Goal: Find specific page/section: Find specific page/section

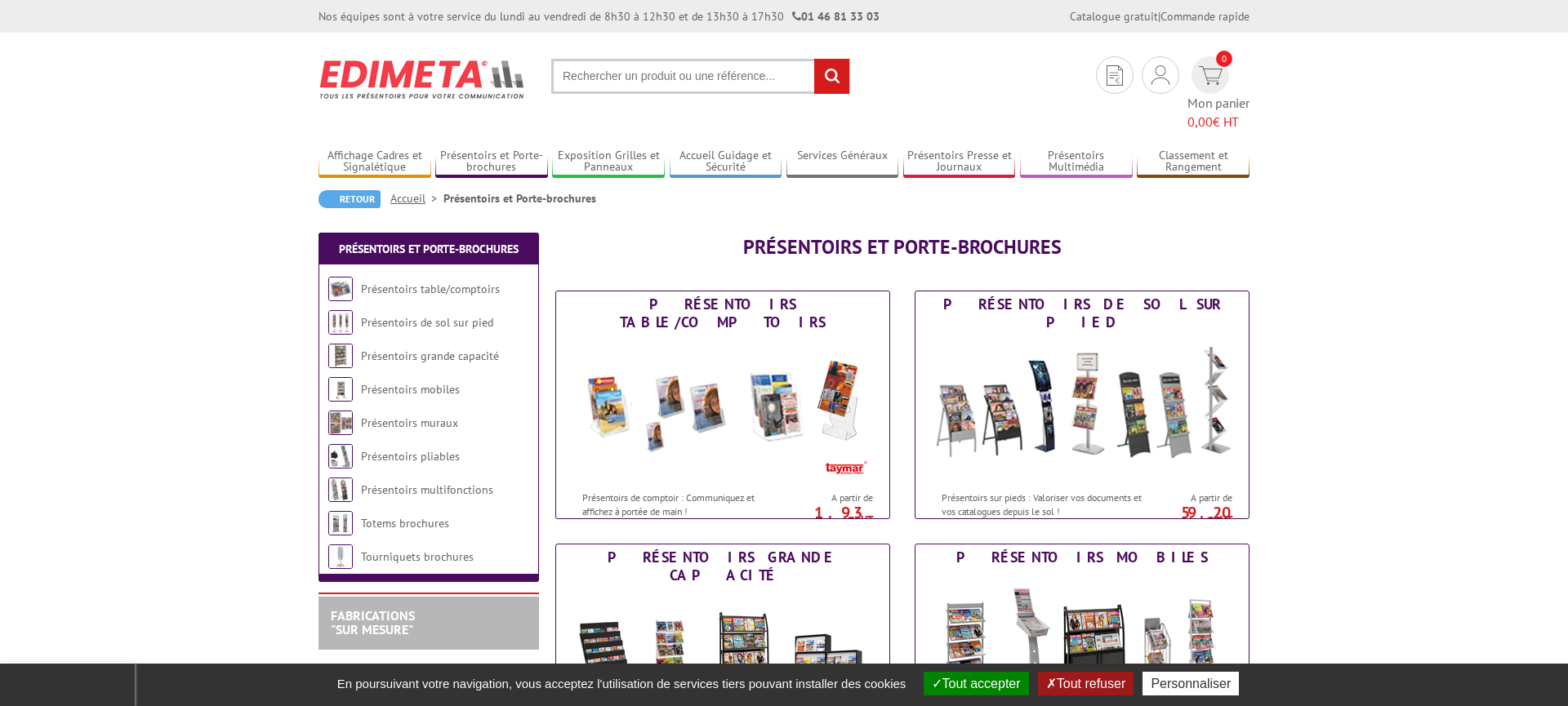
click at [651, 81] on input "text" at bounding box center [700, 76] width 299 height 35
drag, startPoint x: 619, startPoint y: 76, endPoint x: 500, endPoint y: 72, distance: 119.1
click at [551, 72] on input "." at bounding box center [700, 76] width 299 height 35
paste input "Bonjour Monsieur, Le poids d'une vitrine emballée individuellement est de 3,30 …"
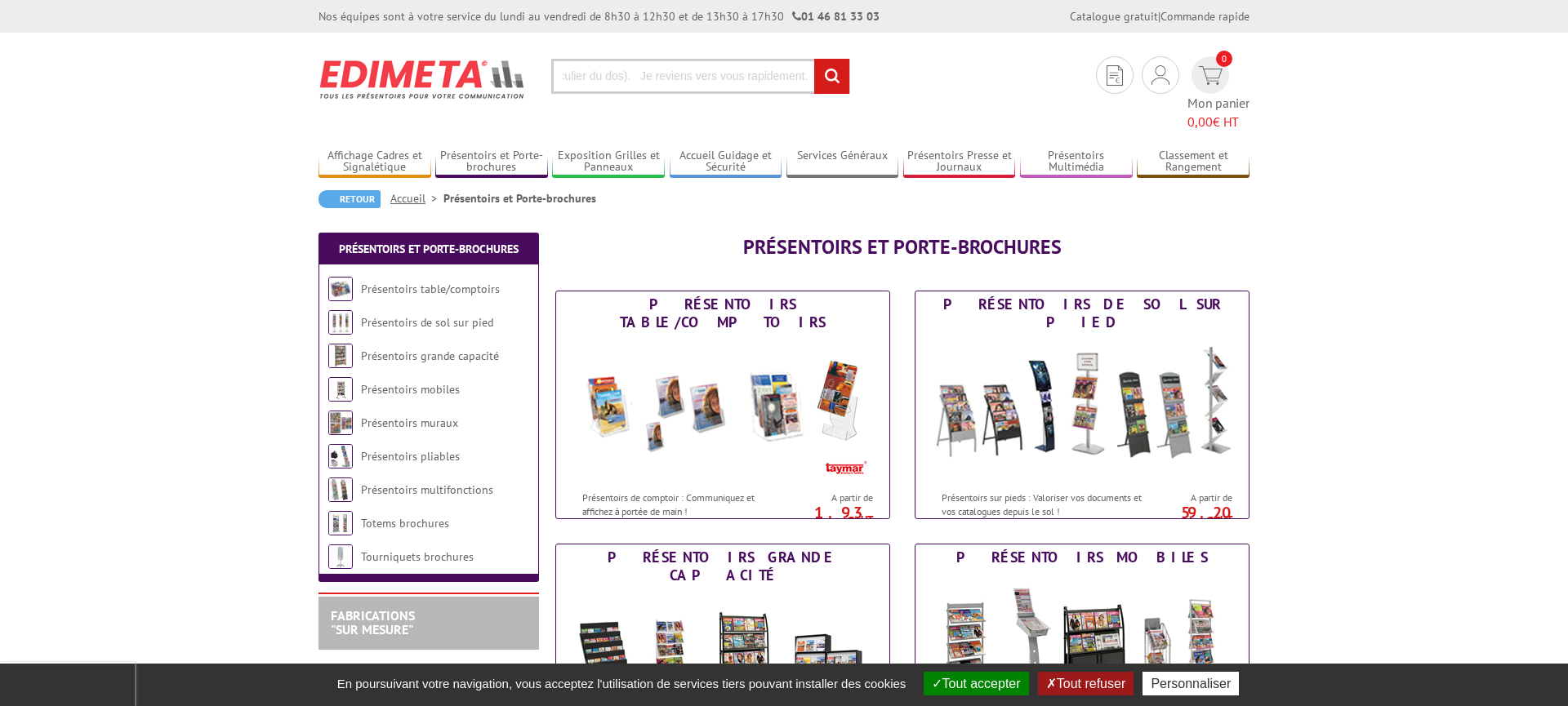
click at [628, 81] on input "Bonjour Monsieur, Le poids d'une vitrine emballée individuellement est de 3,30 …" at bounding box center [700, 76] width 299 height 35
paste input "VAC954NR"
type input "VAC954NR"
click at [814, 59] on input "rechercher" at bounding box center [832, 76] width 35 height 35
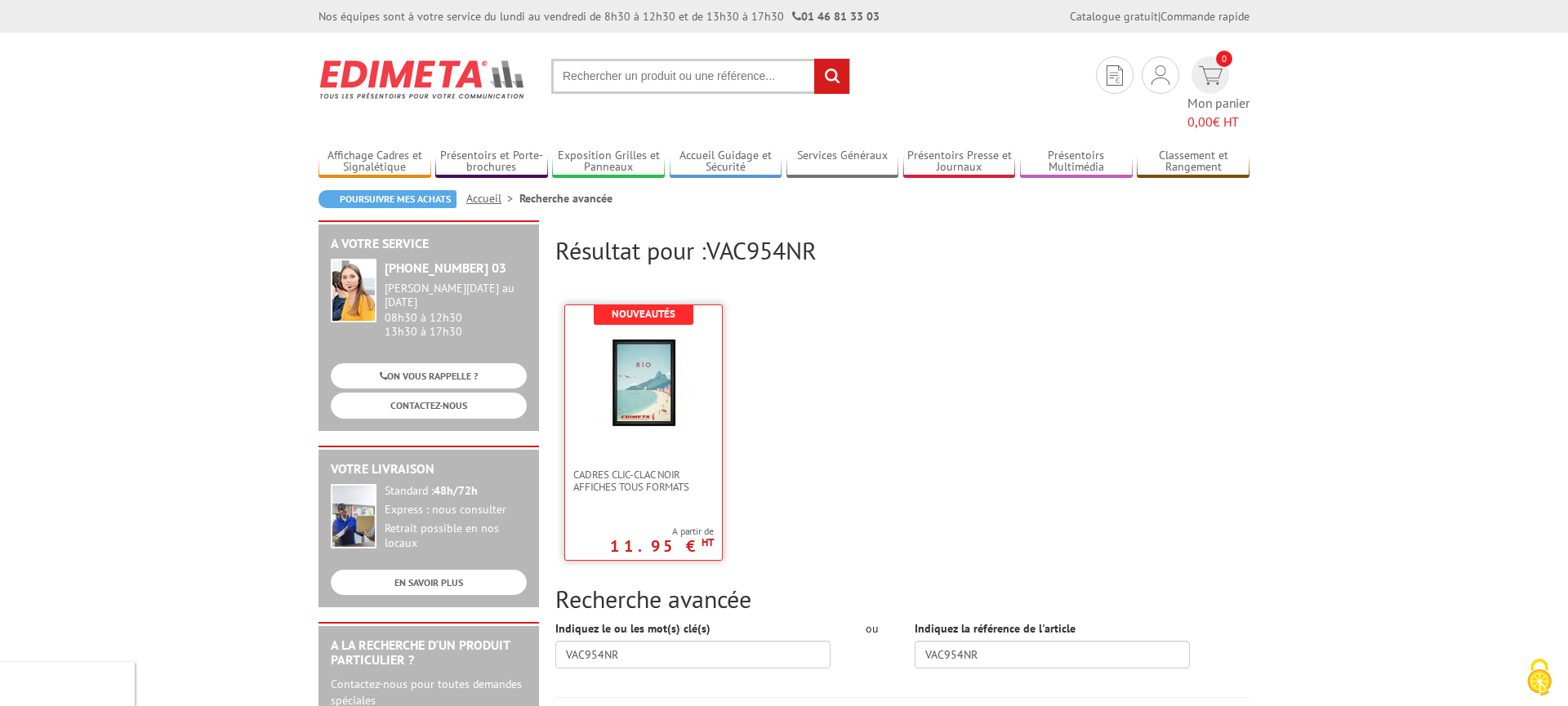
click at [678, 356] on img at bounding box center [643, 383] width 106 height 106
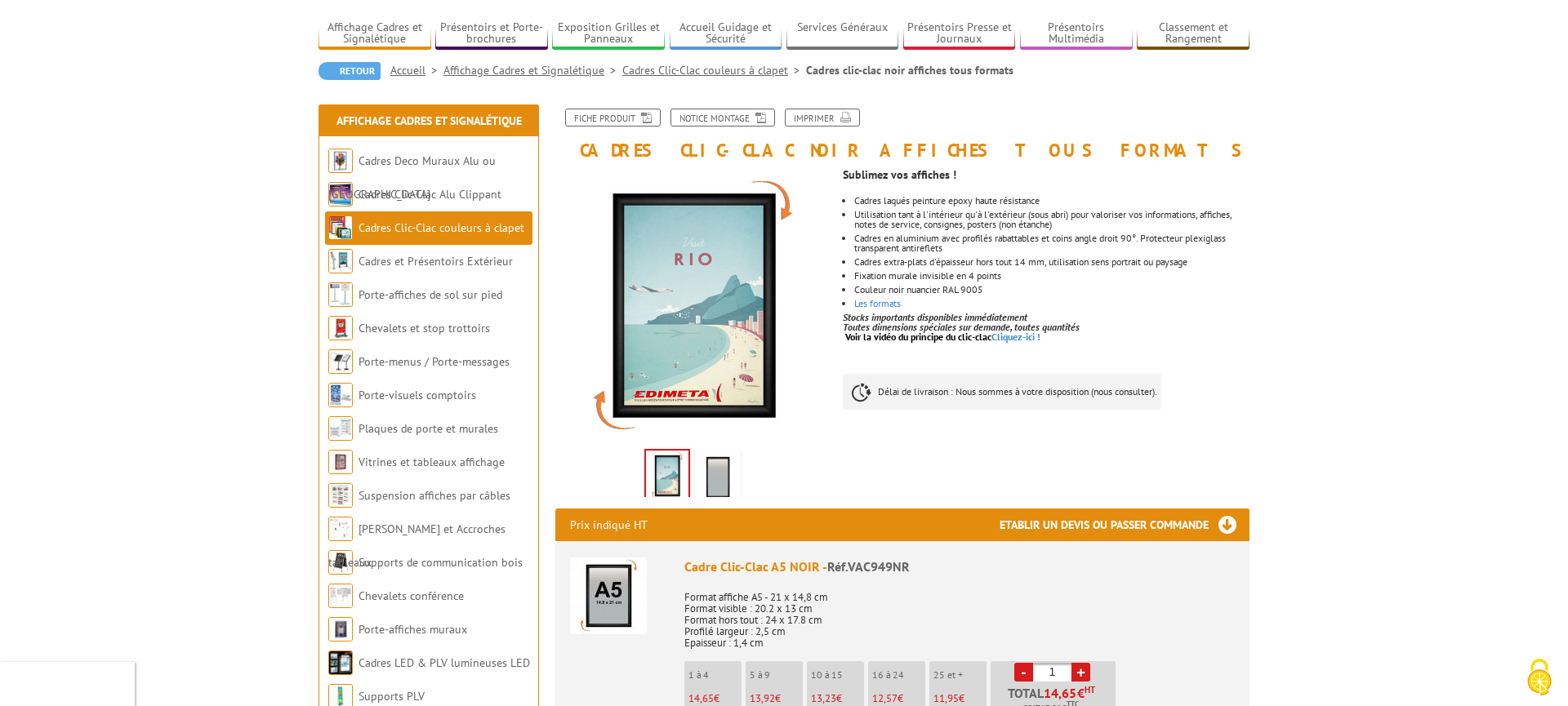
scroll to position [166, 0]
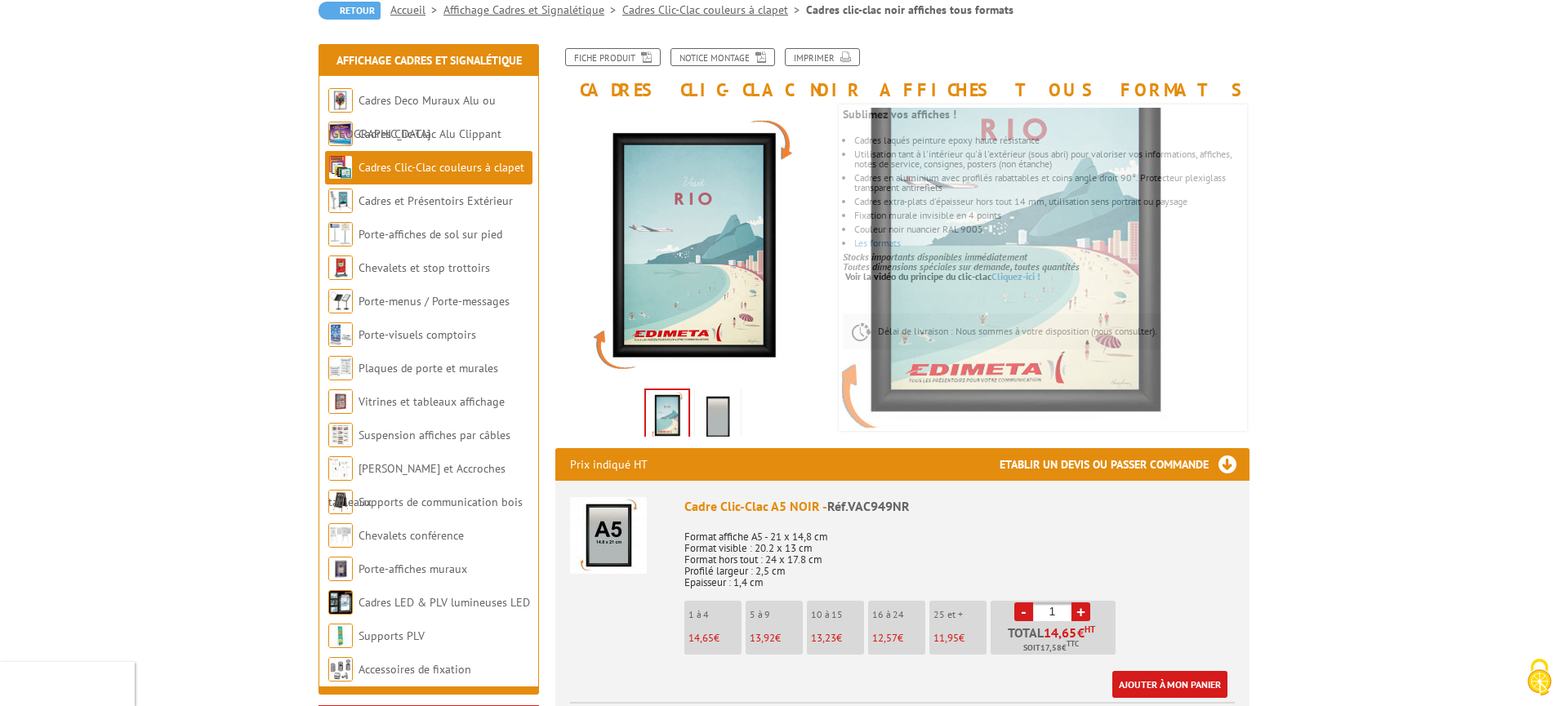
click at [725, 411] on img at bounding box center [718, 417] width 40 height 50
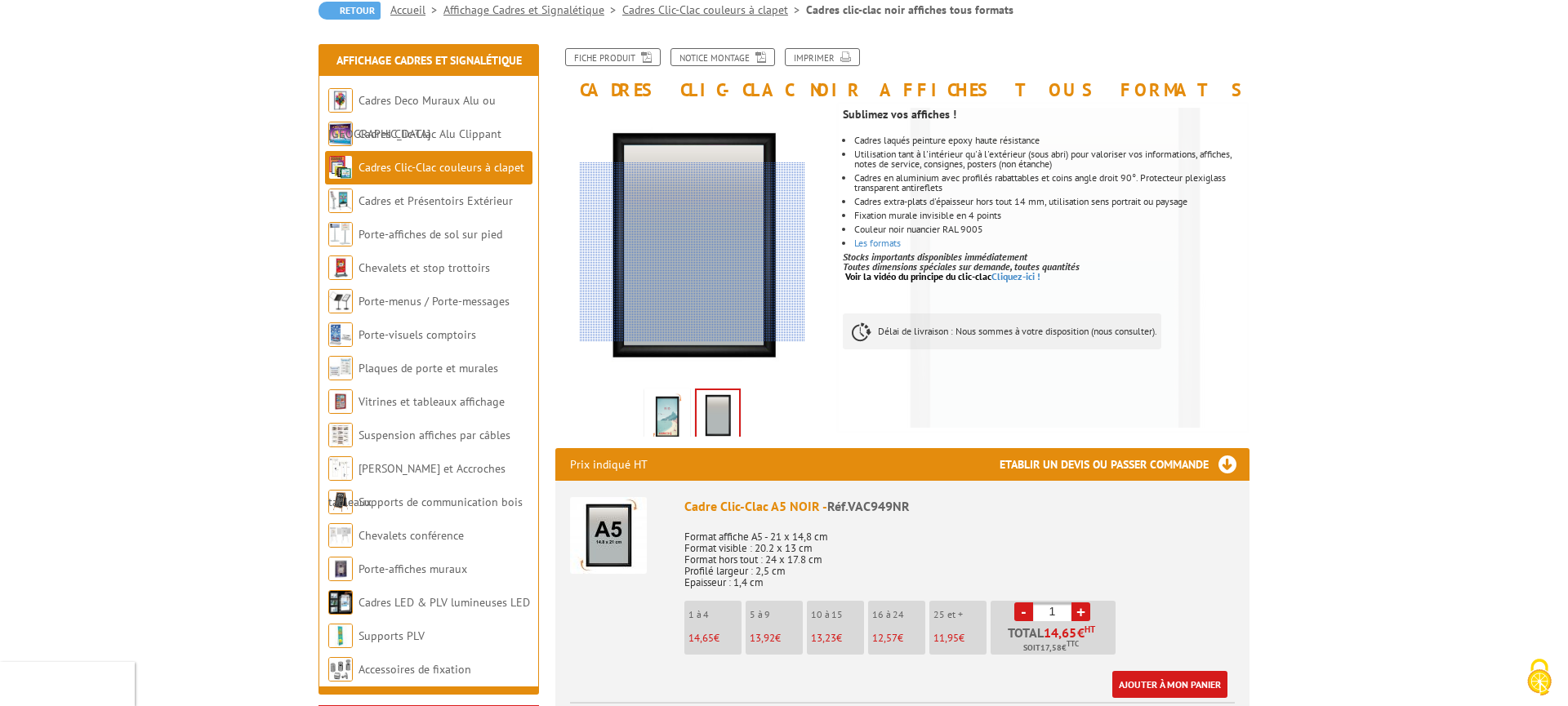
click at [692, 230] on div at bounding box center [692, 252] width 225 height 180
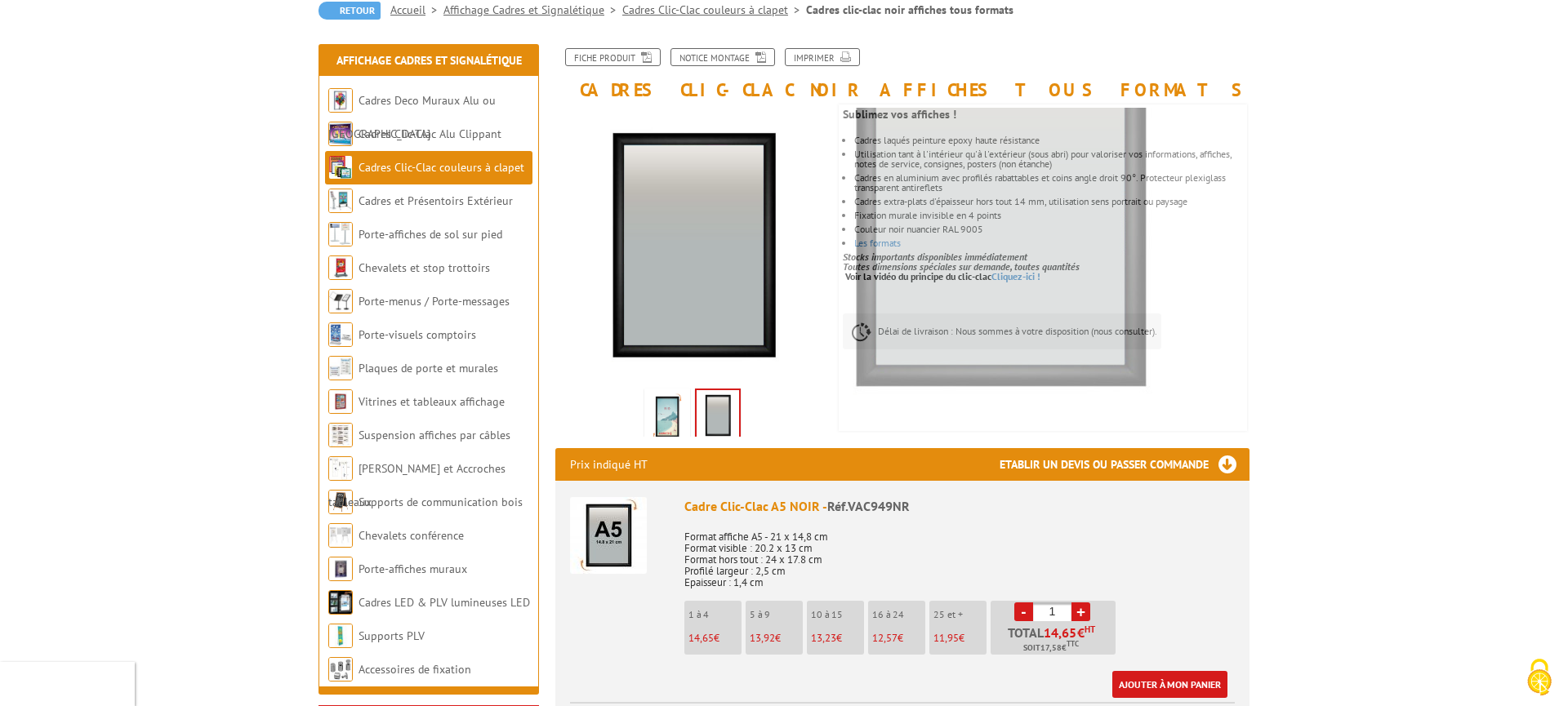
click at [673, 405] on img at bounding box center [666, 417] width 40 height 50
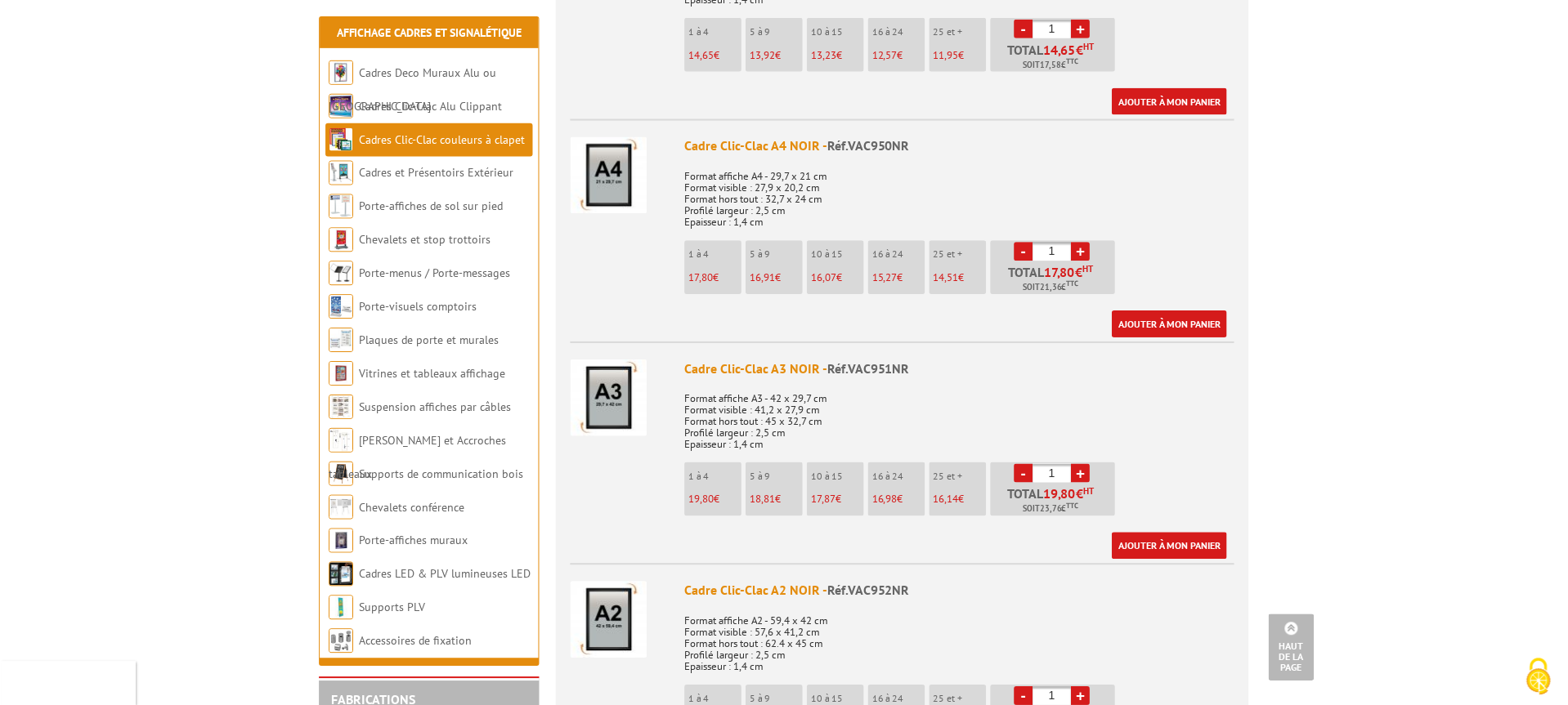
scroll to position [250, 0]
